Goal: Task Accomplishment & Management: Use online tool/utility

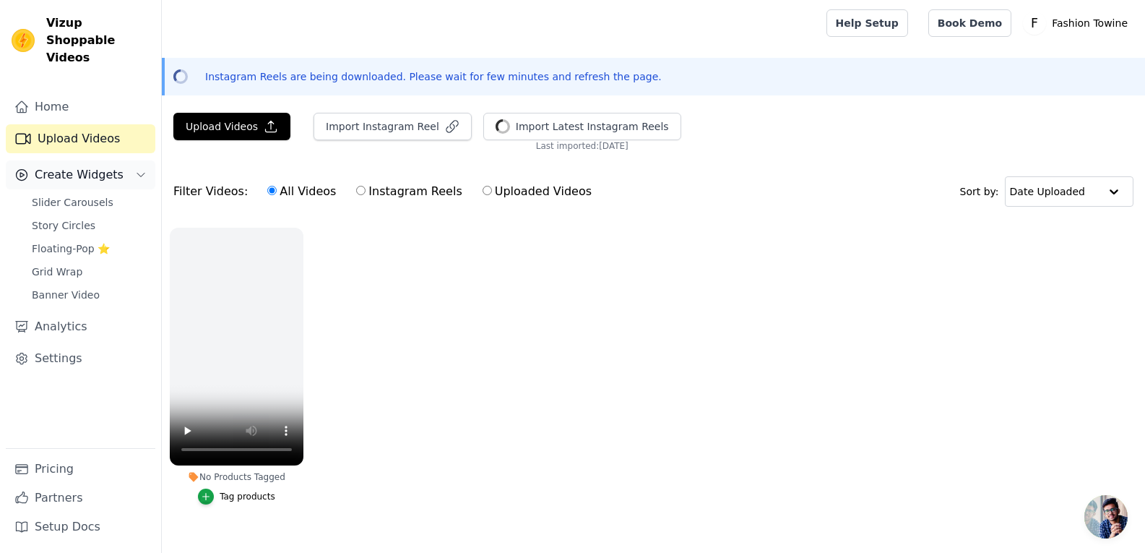
click at [105, 166] on span "Create Widgets" at bounding box center [79, 174] width 89 height 17
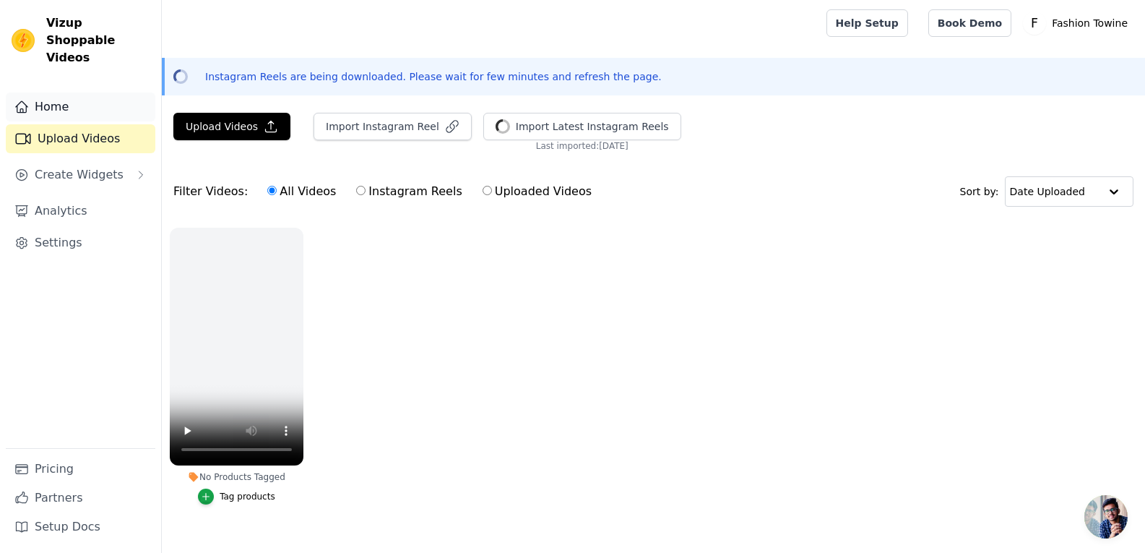
click at [93, 103] on link "Home" at bounding box center [81, 107] width 150 height 29
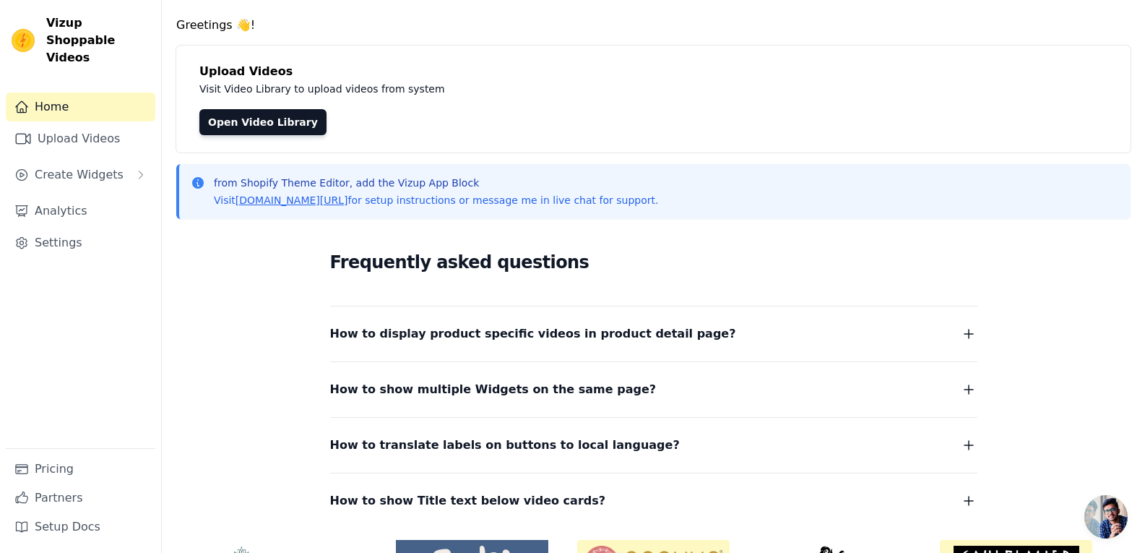
scroll to position [1, 0]
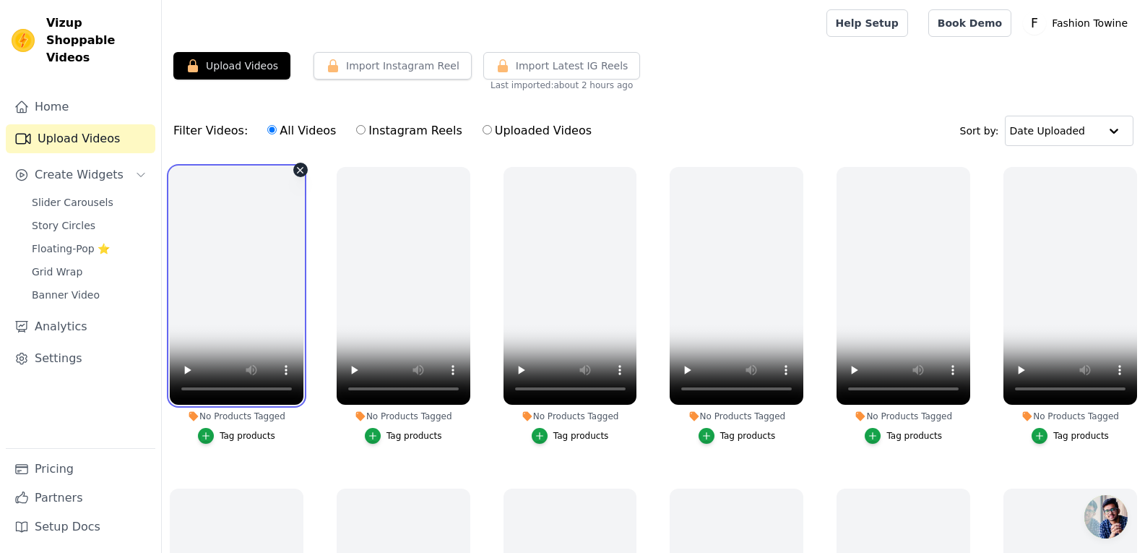
click at [259, 309] on video at bounding box center [237, 286] width 134 height 238
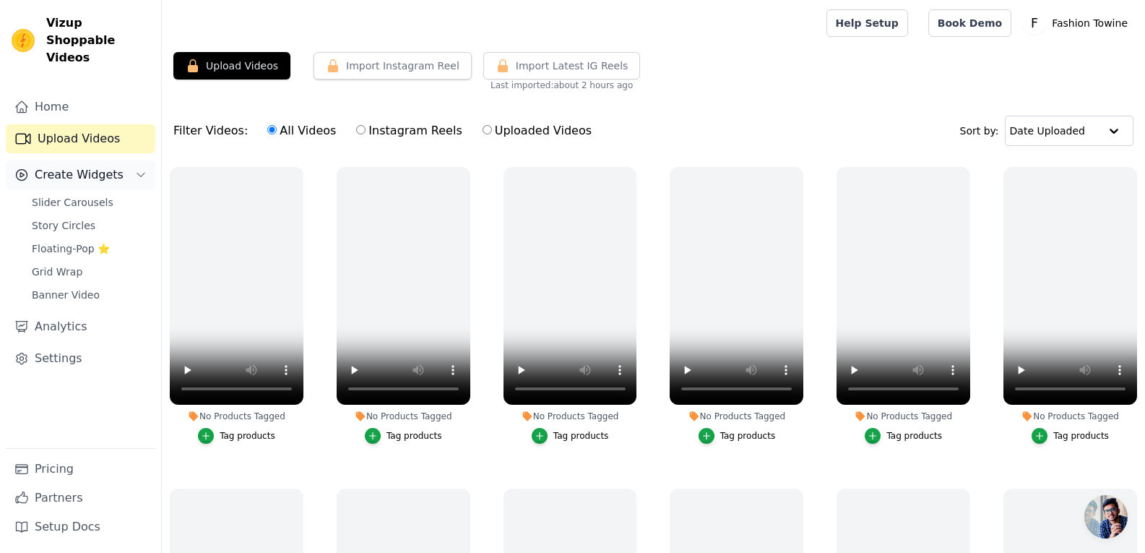
click at [74, 166] on span "Create Widgets" at bounding box center [79, 174] width 89 height 17
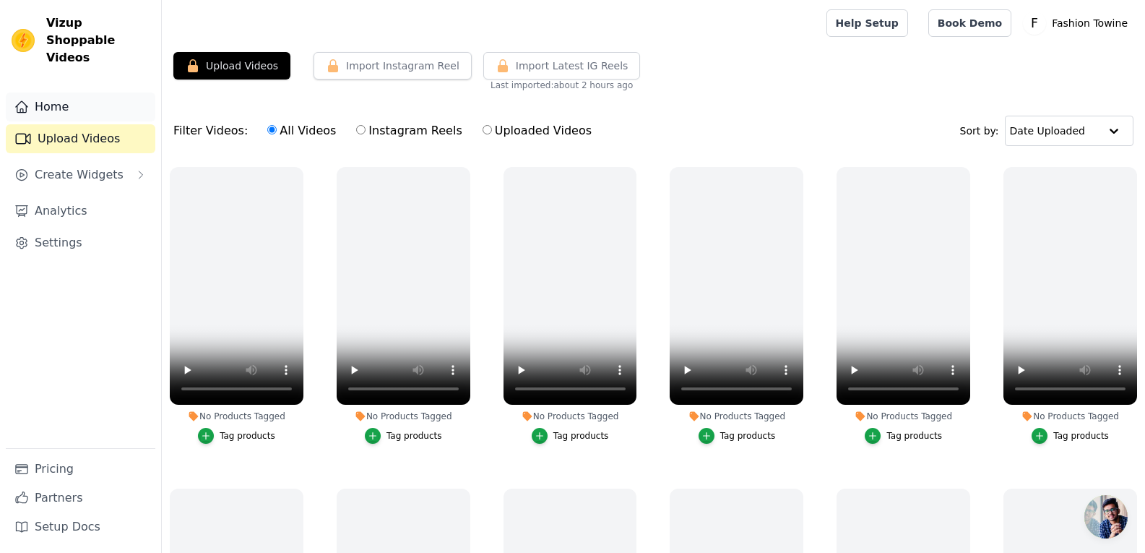
click at [76, 93] on link "Home" at bounding box center [81, 107] width 150 height 29
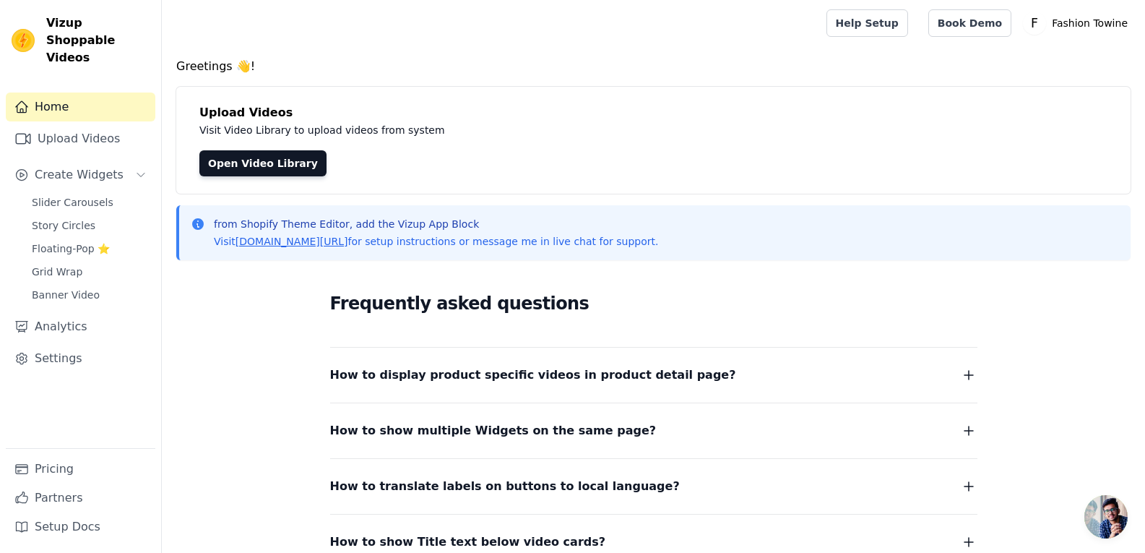
click at [64, 103] on link "Home" at bounding box center [81, 107] width 150 height 29
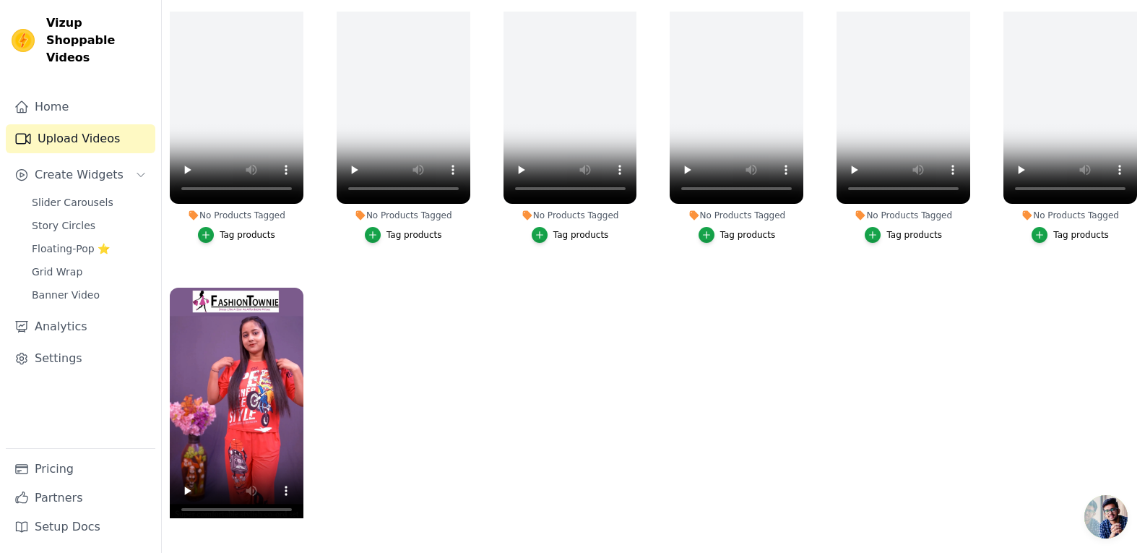
scroll to position [1096, 0]
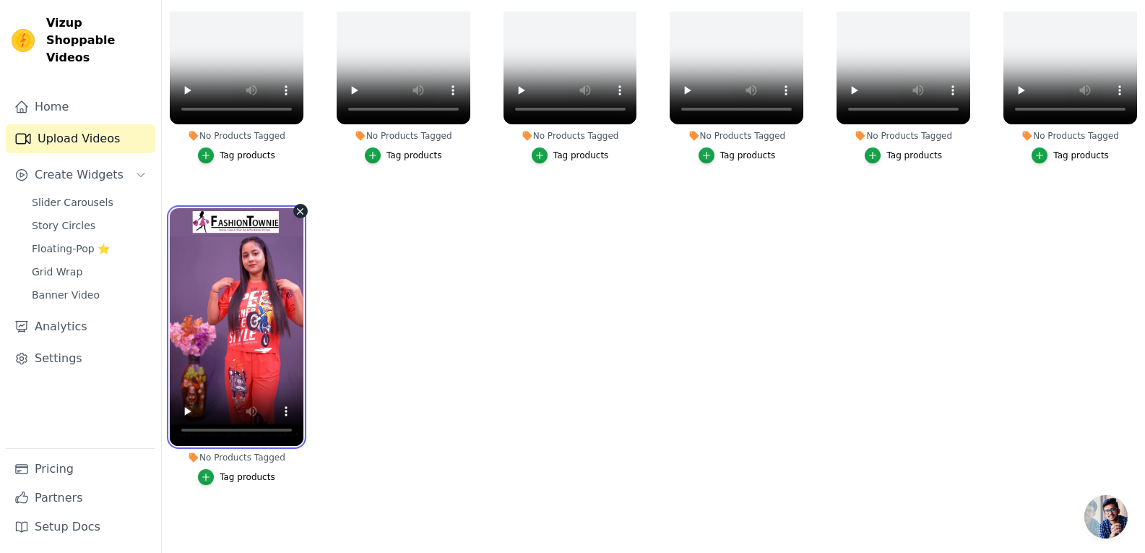
click at [234, 347] on video at bounding box center [237, 327] width 134 height 238
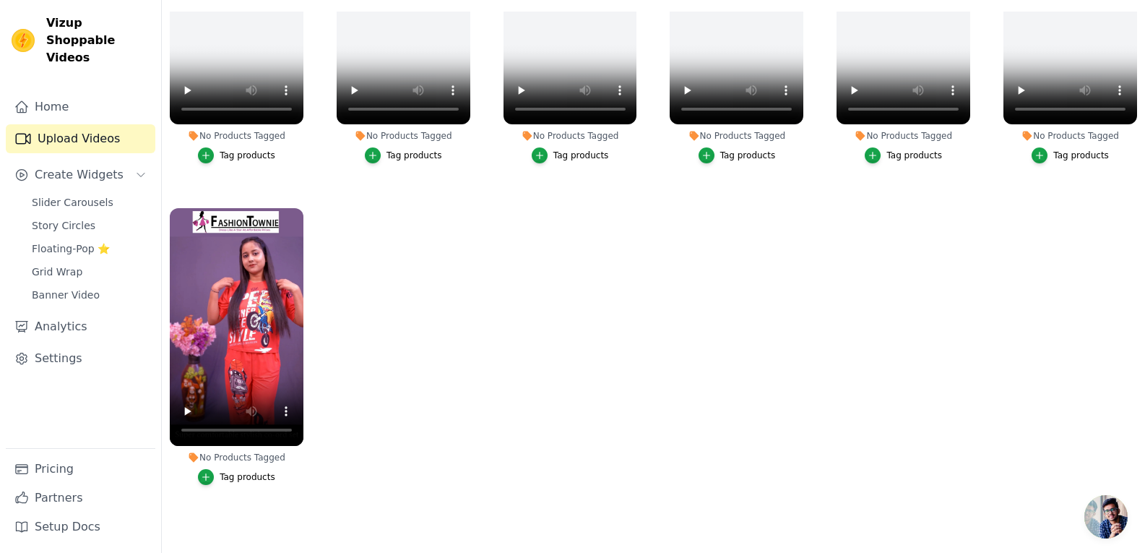
click at [460, 343] on ul "No Products Tagged Tag products No Products Tagged Tag products No Products Tag…" at bounding box center [654, 265] width 984 height 507
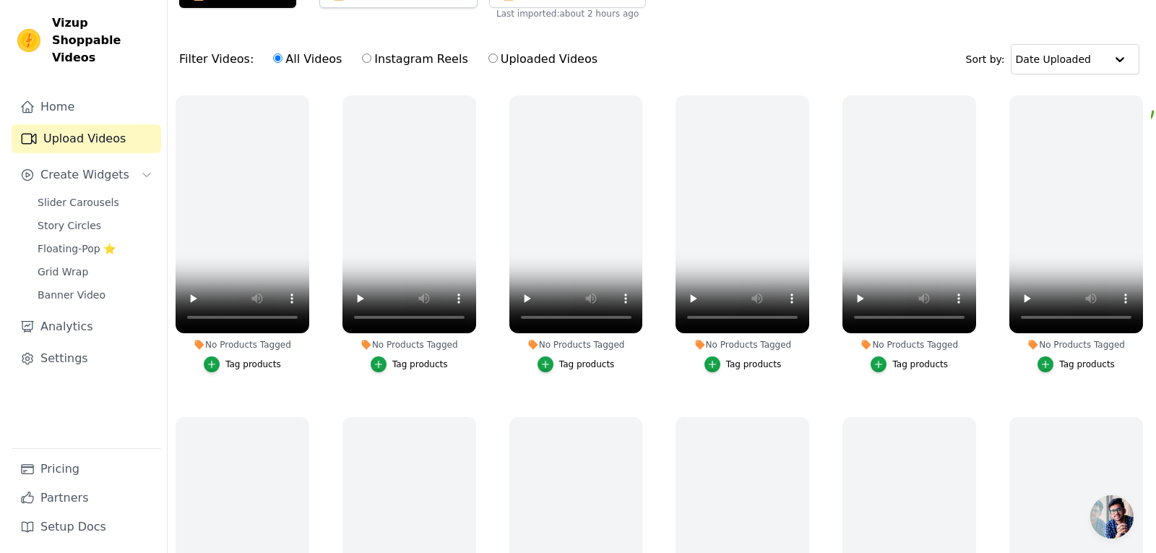
scroll to position [0, 0]
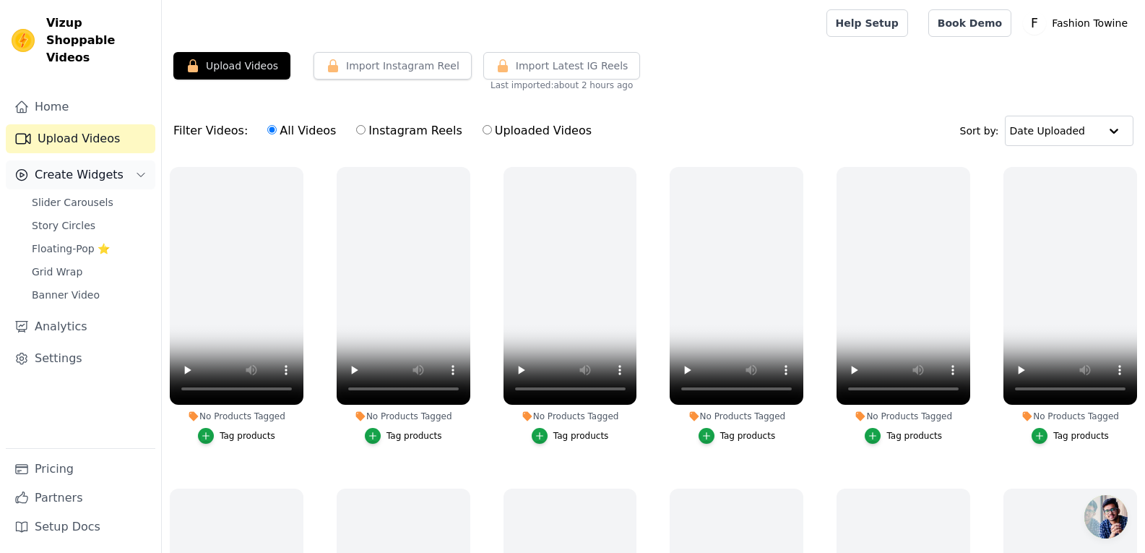
click at [89, 166] on span "Create Widgets" at bounding box center [79, 174] width 89 height 17
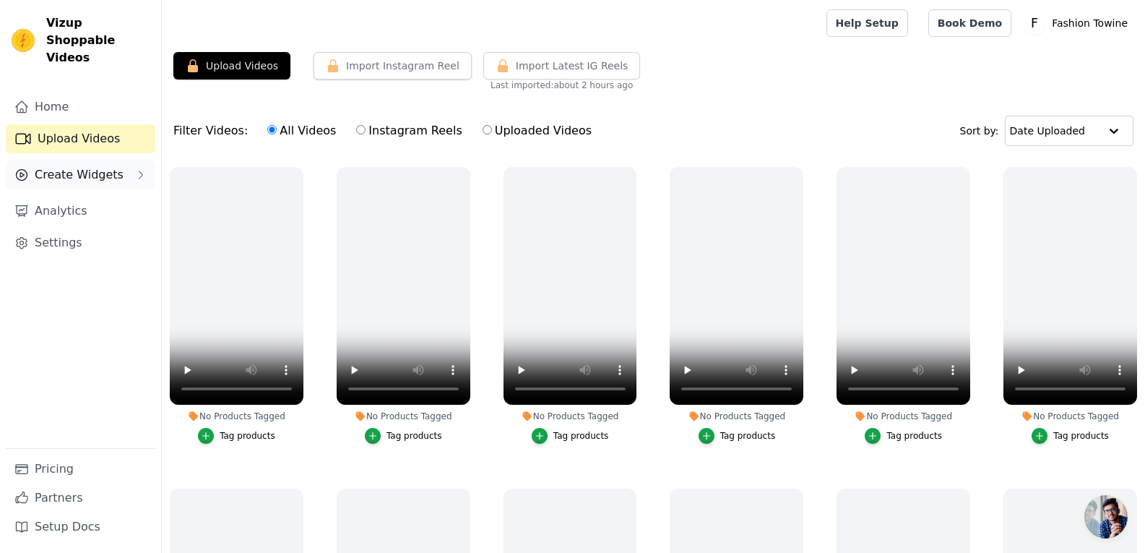
click at [89, 166] on span "Create Widgets" at bounding box center [79, 174] width 89 height 17
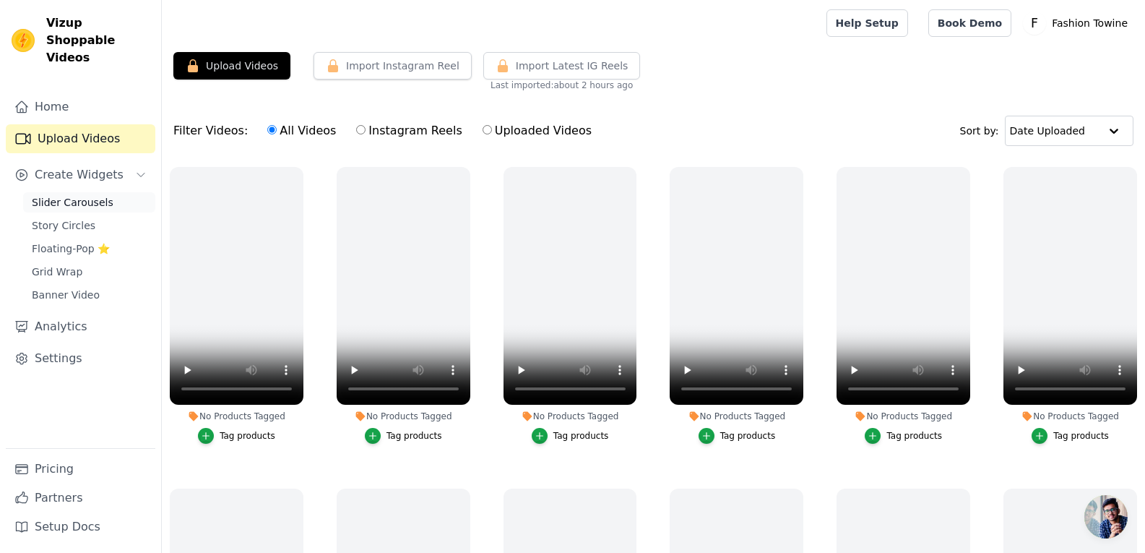
click at [89, 195] on span "Slider Carousels" at bounding box center [73, 202] width 82 height 14
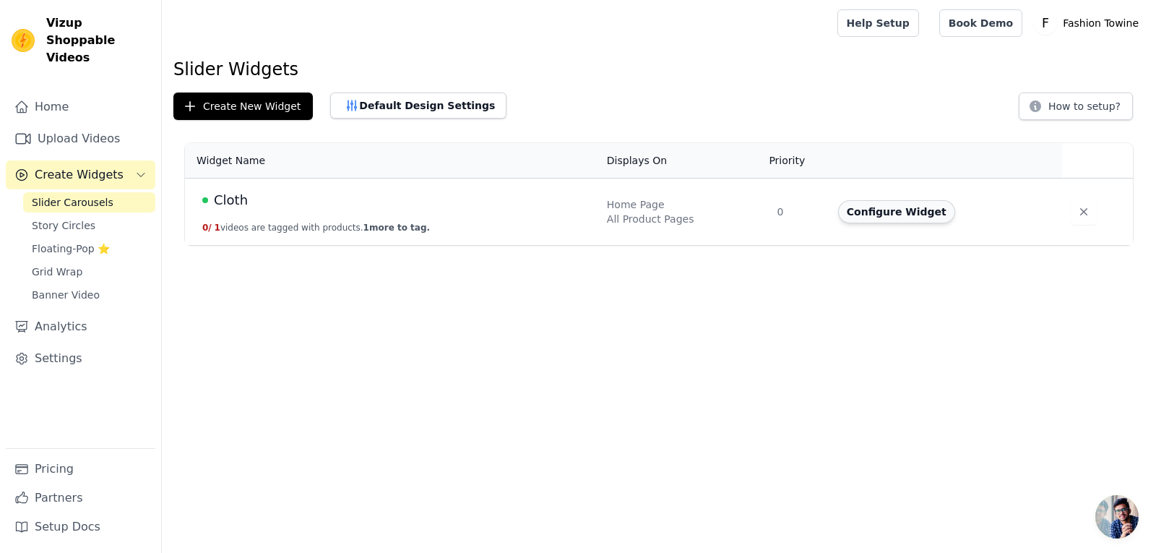
click at [877, 219] on button "Configure Widget" at bounding box center [896, 211] width 117 height 23
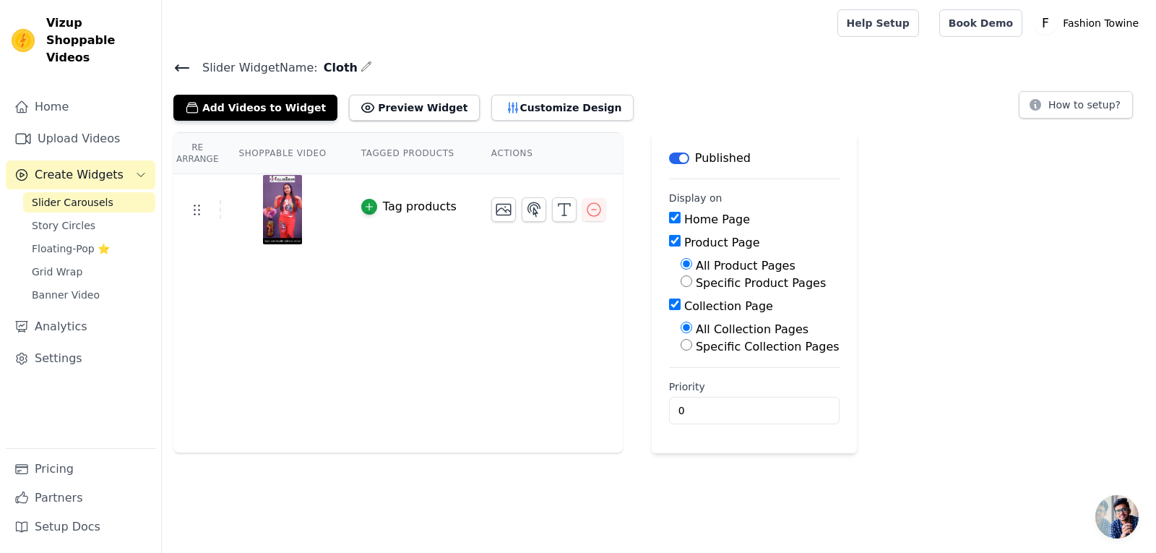
click at [416, 371] on div "Re Arrange Shoppable Video Tagged Products Actions Tag products" at bounding box center [398, 292] width 450 height 321
click at [193, 213] on icon at bounding box center [196, 209] width 17 height 17
click at [590, 301] on div "Re Arrange Shoppable Video Tagged Products Actions Tag products" at bounding box center [398, 292] width 450 height 321
click at [540, 374] on div "Re Arrange Shoppable Video Tagged Products Actions Tag products" at bounding box center [398, 292] width 450 height 321
click at [479, 178] on td at bounding box center [548, 203] width 149 height 59
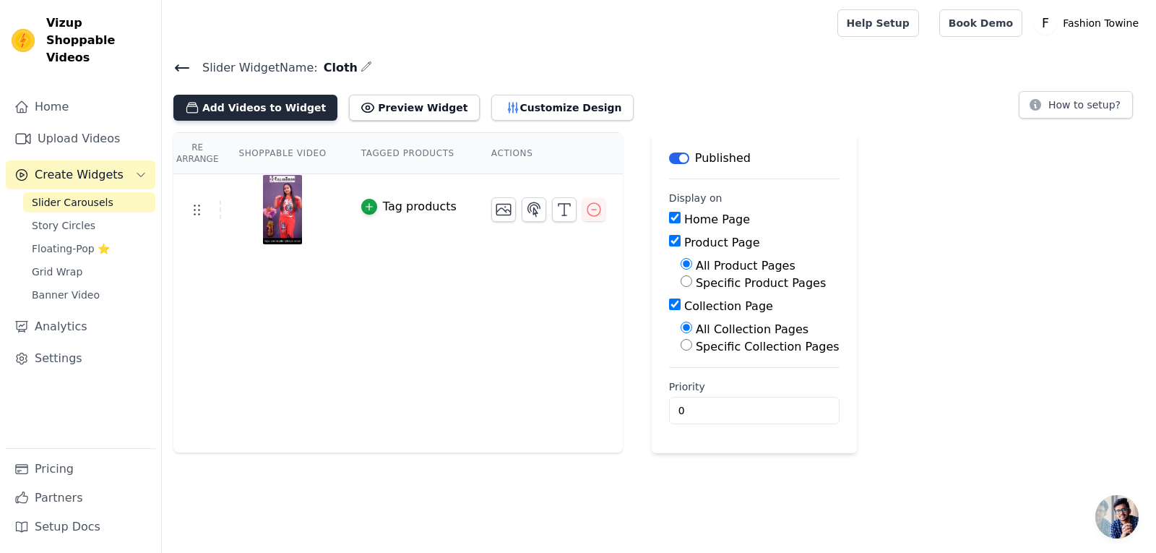
click at [212, 113] on button "Add Videos to Widget" at bounding box center [255, 108] width 164 height 26
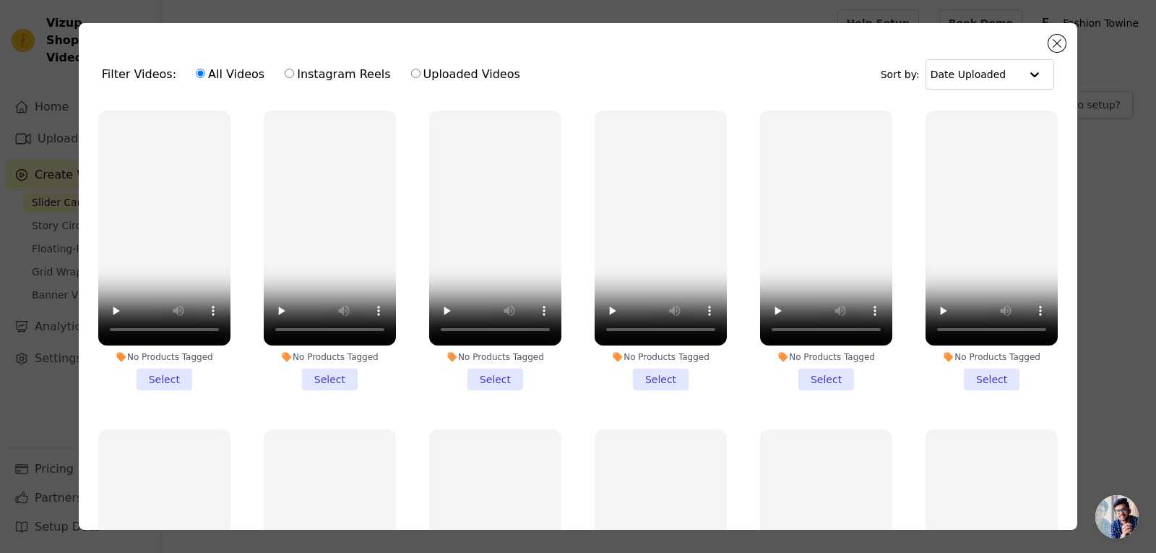
click at [1049, 38] on div "Filter Videos: All Videos Instagram Reels Uploaded Videos Sort by: Date Uploade…" at bounding box center [578, 276] width 999 height 507
click at [1052, 47] on button "Close modal" at bounding box center [1057, 43] width 17 height 17
